Goal: Task Accomplishment & Management: Manage account settings

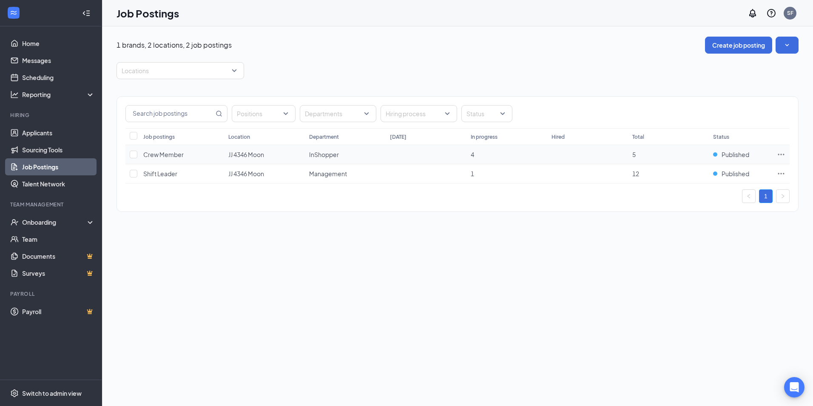
click at [780, 155] on icon "Ellipses" at bounding box center [781, 154] width 9 height 9
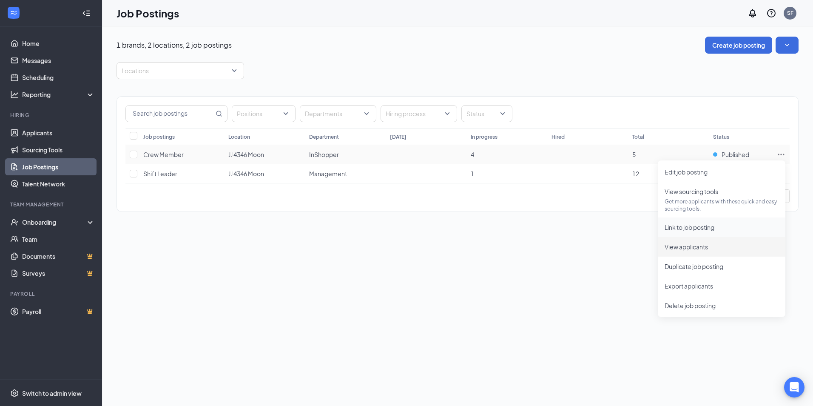
click at [693, 236] on li "Link to job posting" at bounding box center [722, 227] width 128 height 20
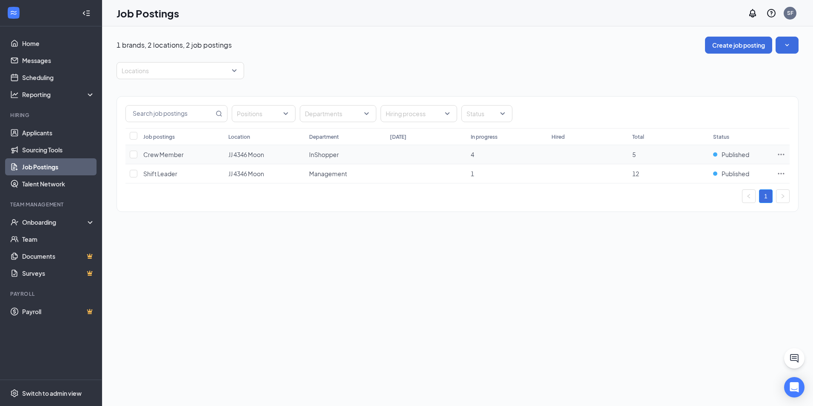
click at [780, 154] on icon "Ellipses" at bounding box center [781, 154] width 9 height 9
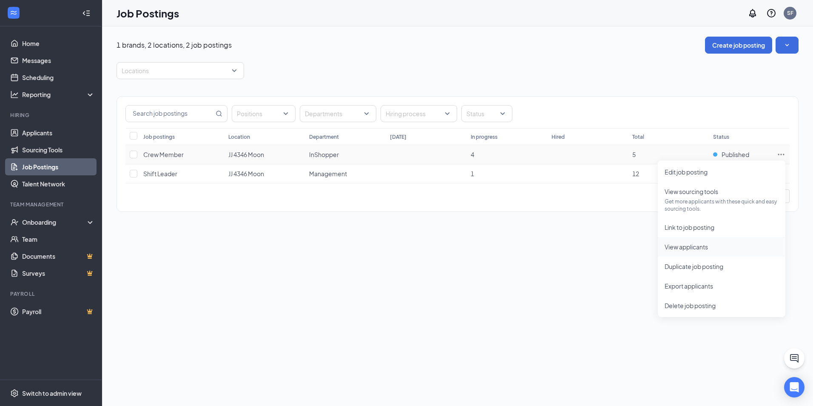
click at [718, 246] on span "View applicants" at bounding box center [721, 246] width 114 height 9
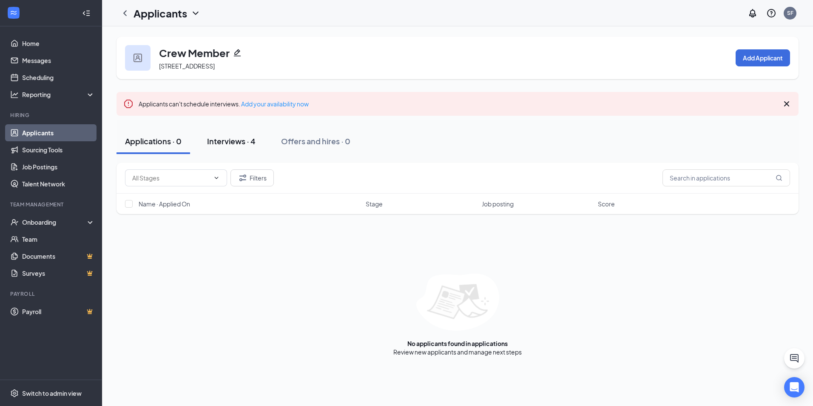
click at [232, 142] on div "Interviews · 4" at bounding box center [231, 141] width 48 height 11
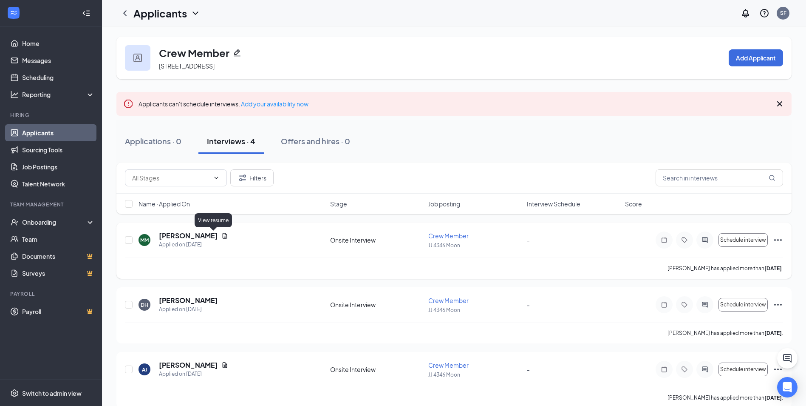
click at [221, 232] on icon "Document" at bounding box center [224, 235] width 7 height 7
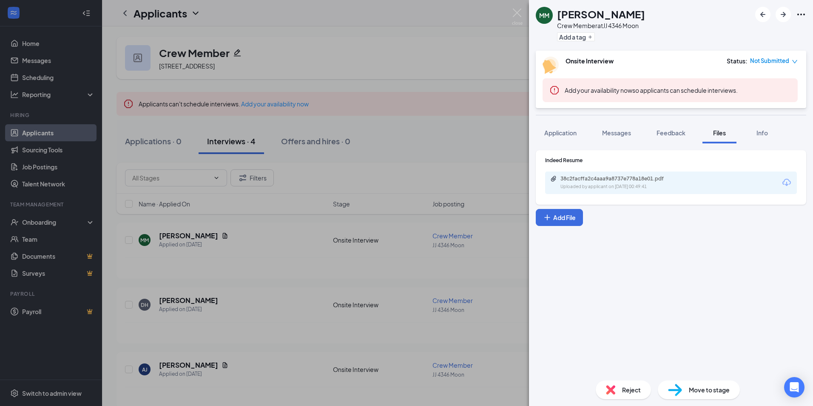
click at [616, 185] on div "Uploaded by applicant on Sep 11, 2025 at 00:49:41" at bounding box center [624, 186] width 128 height 7
